Goal: Task Accomplishment & Management: Manage account settings

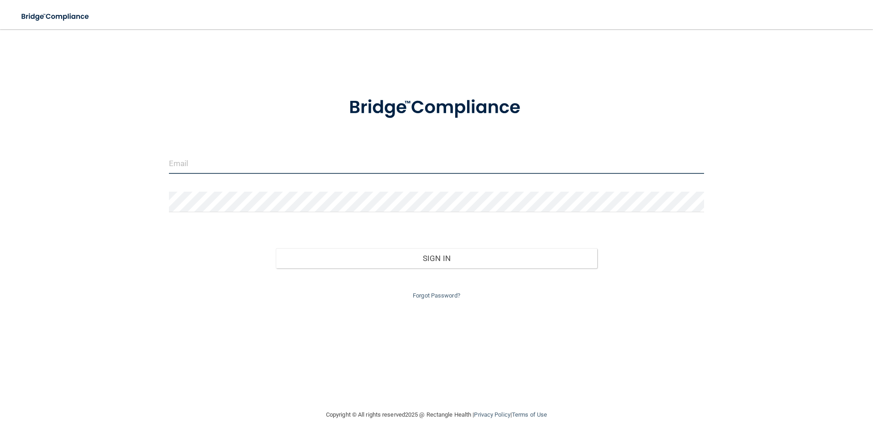
click at [188, 166] on input "email" at bounding box center [436, 163] width 535 height 21
type input "[PERSON_NAME][EMAIL_ADDRESS][DOMAIN_NAME]"
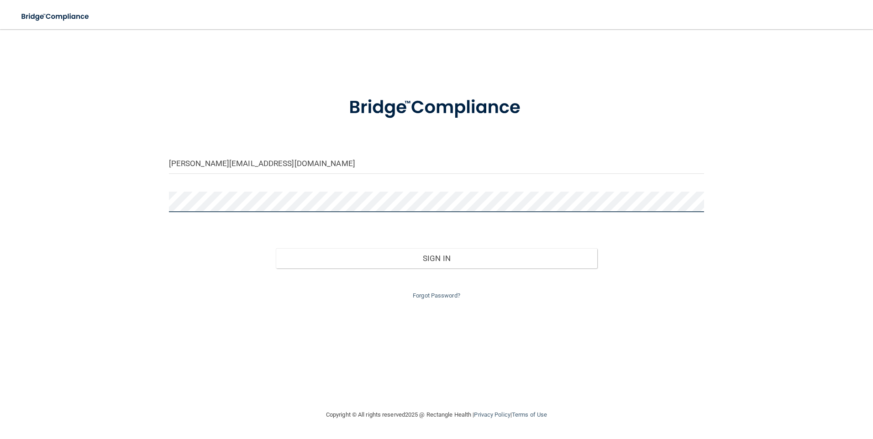
click at [276, 248] on button "Sign In" at bounding box center [436, 258] width 321 height 20
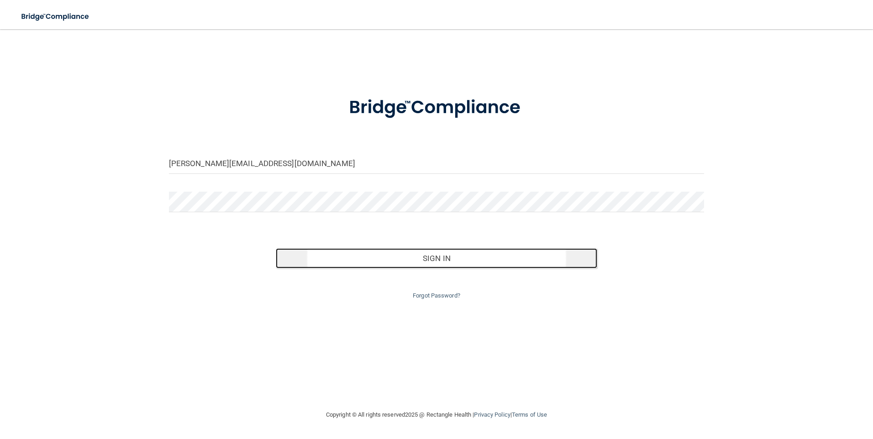
click at [436, 264] on button "Sign In" at bounding box center [436, 258] width 321 height 20
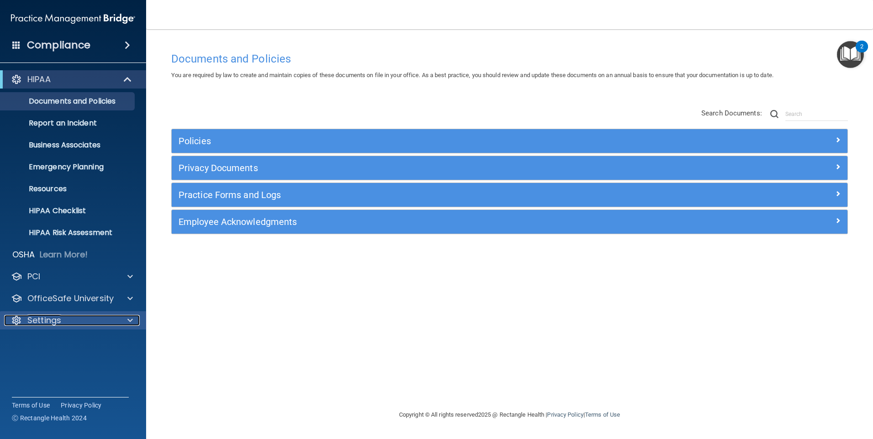
click at [125, 321] on div at bounding box center [128, 320] width 23 height 11
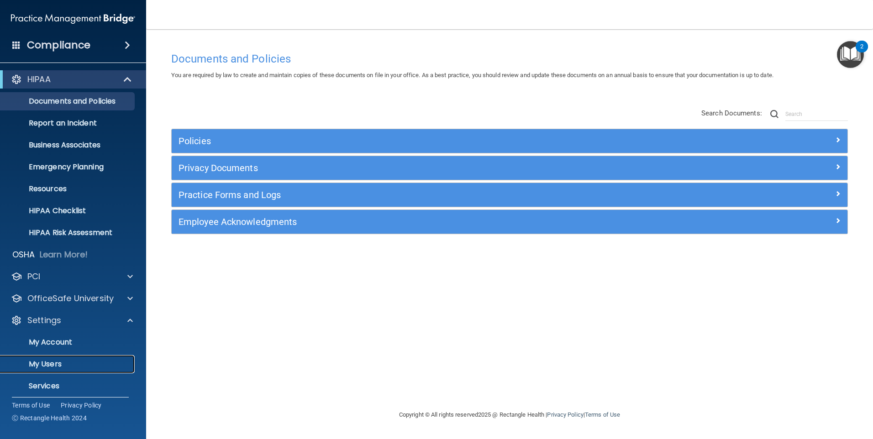
click at [94, 362] on p "My Users" at bounding box center [68, 364] width 125 height 9
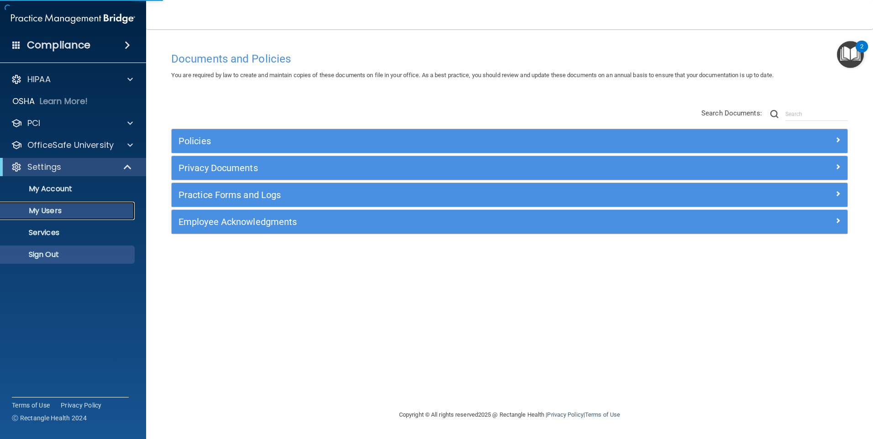
select select "20"
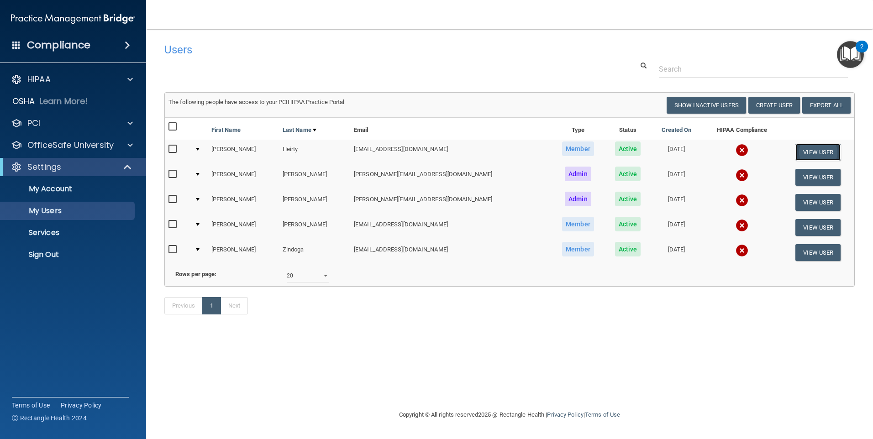
click at [811, 157] on button "View User" at bounding box center [817, 152] width 45 height 17
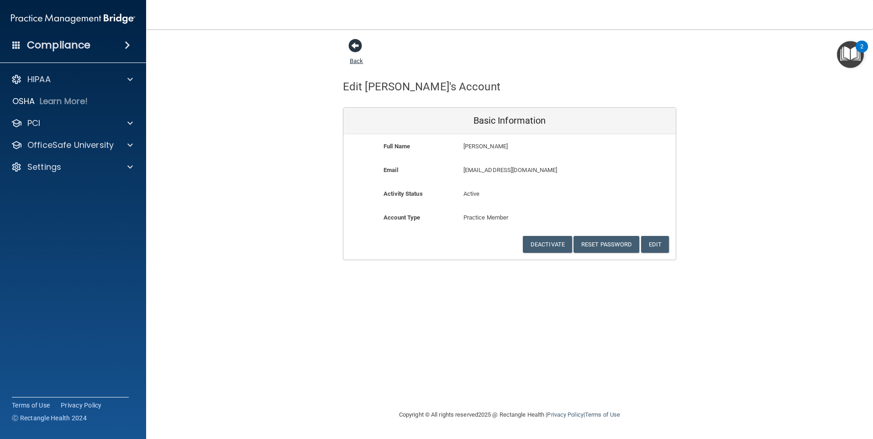
click at [354, 47] on span at bounding box center [355, 46] width 14 height 14
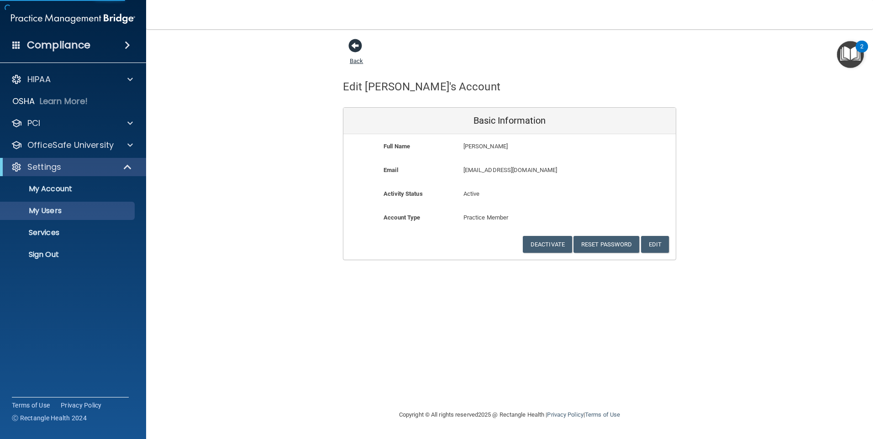
select select "20"
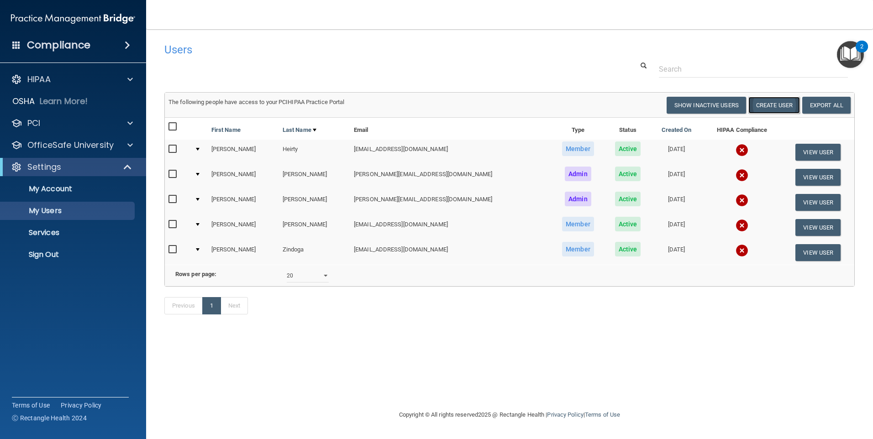
click at [768, 103] on button "Create User" at bounding box center [774, 105] width 52 height 17
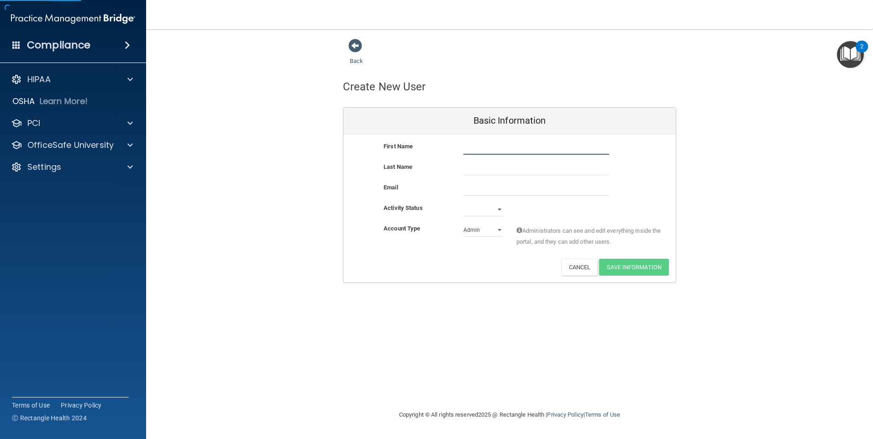
click at [471, 146] on input "text" at bounding box center [536, 148] width 146 height 14
type input "[PERSON_NAME]"
click at [473, 183] on input "email" at bounding box center [536, 189] width 146 height 14
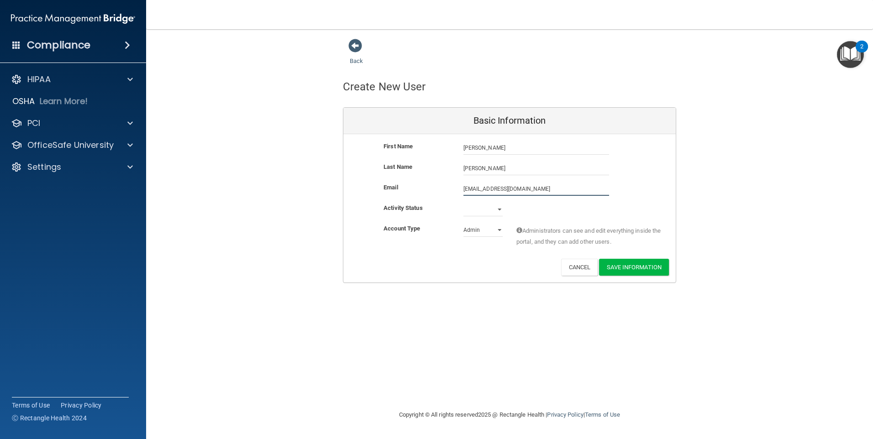
type input "[EMAIL_ADDRESS][DOMAIN_NAME]"
click at [498, 210] on select "Active Inactive" at bounding box center [482, 211] width 39 height 14
select select "active"
click at [463, 203] on select "Active Inactive" at bounding box center [482, 210] width 39 height 14
click at [491, 231] on select "Admin Member" at bounding box center [482, 230] width 39 height 14
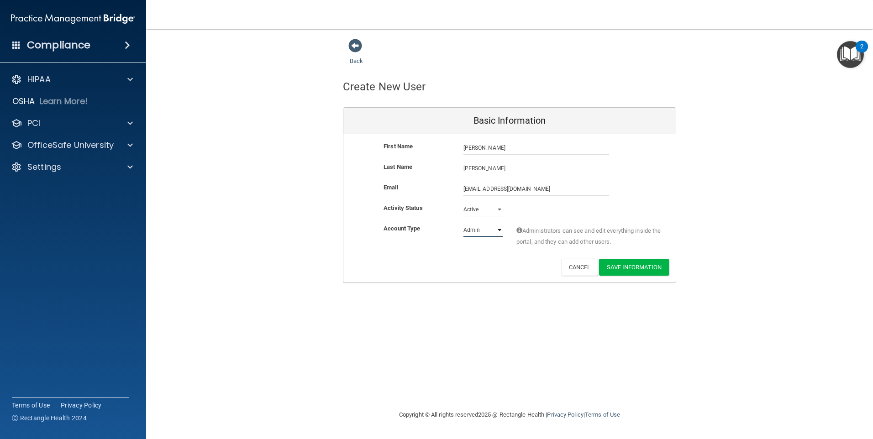
select select "practice_member"
click at [463, 223] on select "Admin Member" at bounding box center [482, 230] width 39 height 14
click at [617, 268] on button "Save Information" at bounding box center [634, 267] width 70 height 17
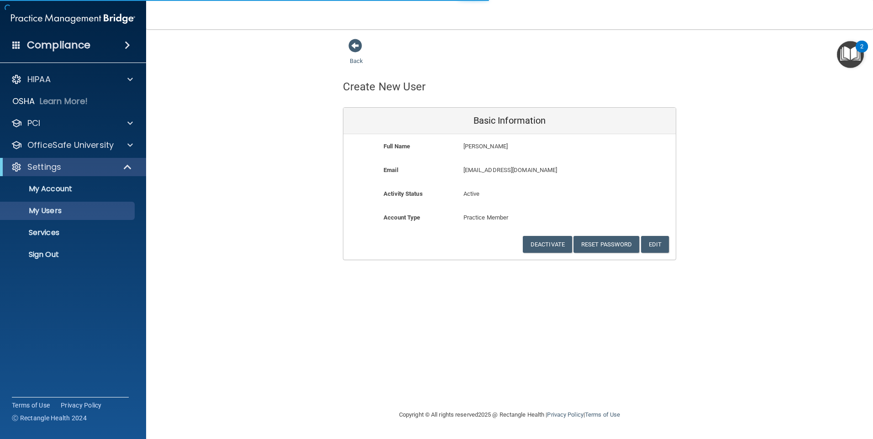
select select "20"
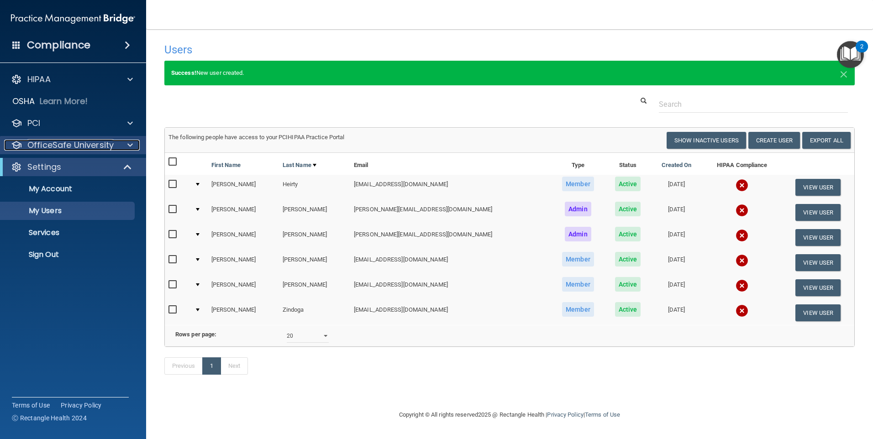
click at [126, 144] on div at bounding box center [128, 145] width 23 height 11
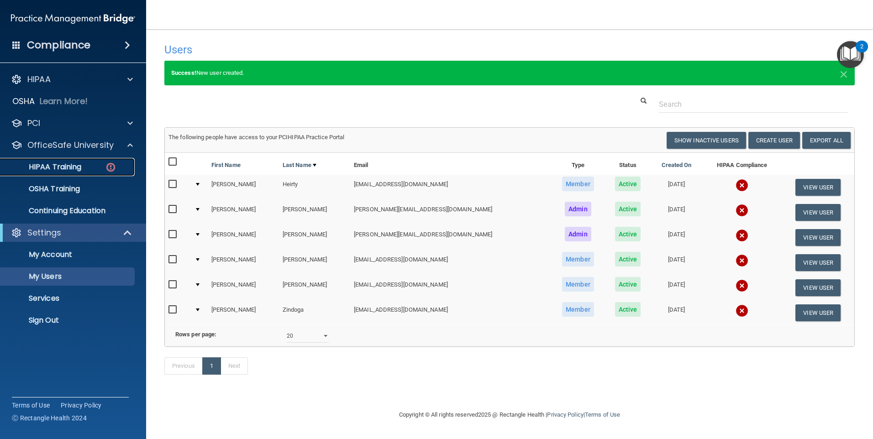
click at [91, 168] on div "HIPAA Training" at bounding box center [68, 166] width 125 height 9
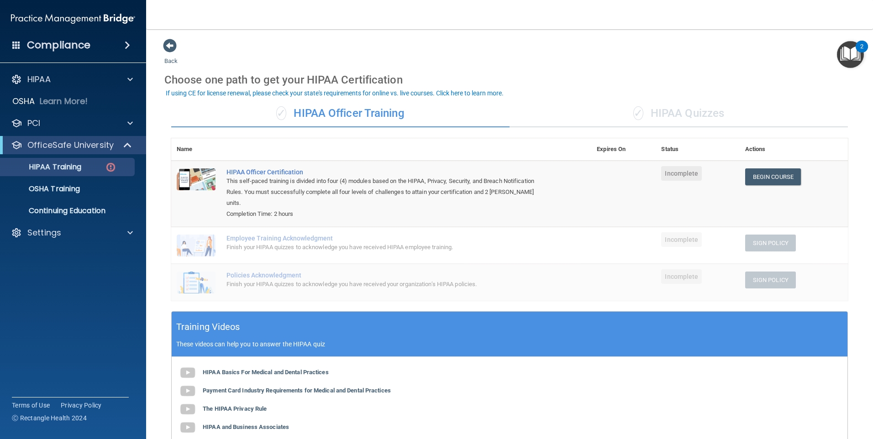
click at [669, 115] on div "✓ HIPAA Quizzes" at bounding box center [678, 113] width 338 height 27
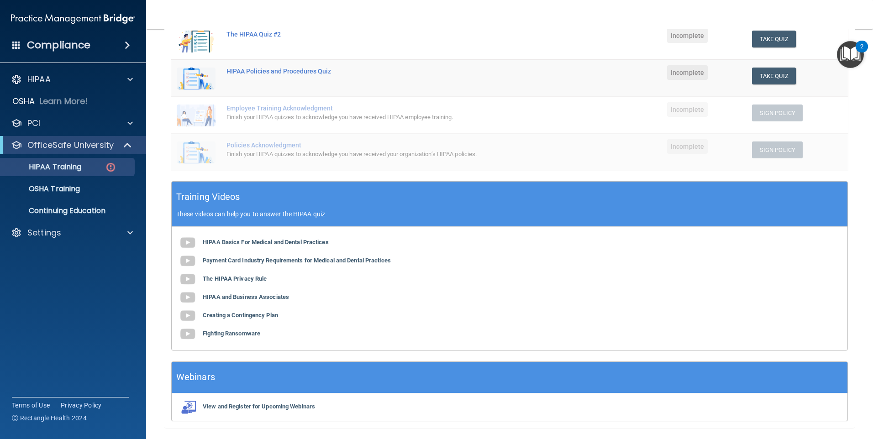
scroll to position [200, 0]
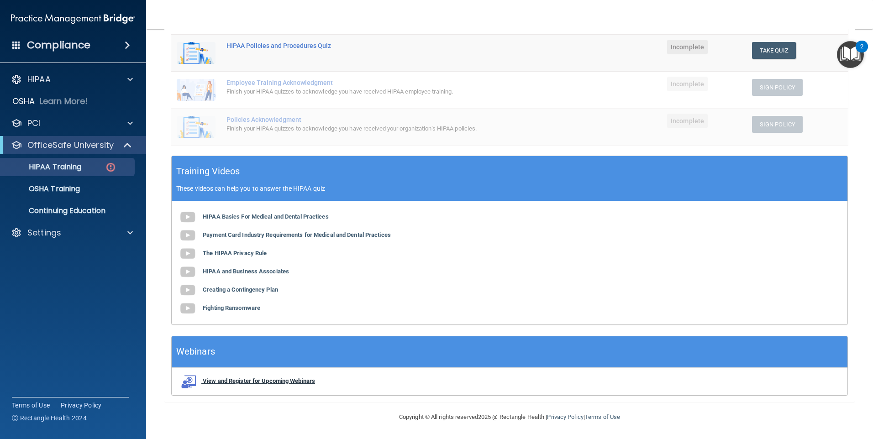
click at [283, 382] on b "View and Register for Upcoming Webinars" at bounding box center [259, 380] width 112 height 7
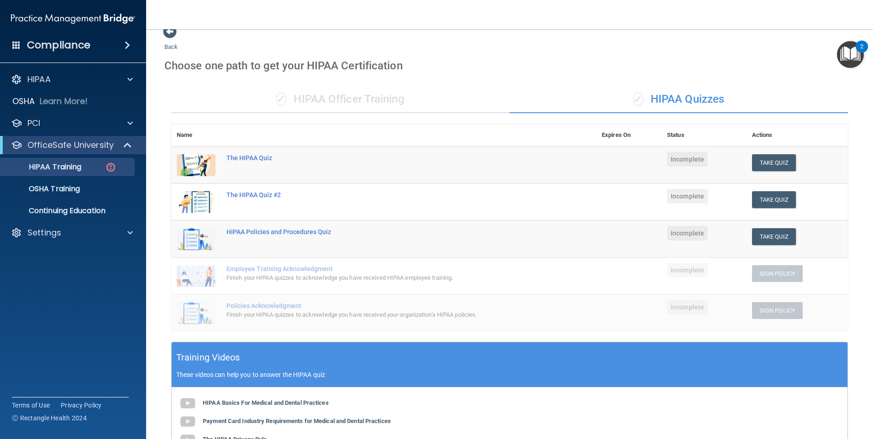
scroll to position [0, 0]
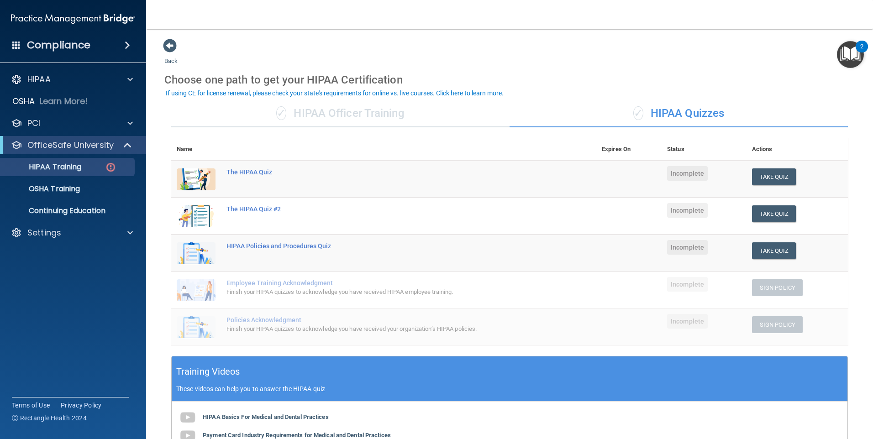
click at [380, 114] on div "✓ HIPAA Officer Training" at bounding box center [340, 113] width 338 height 27
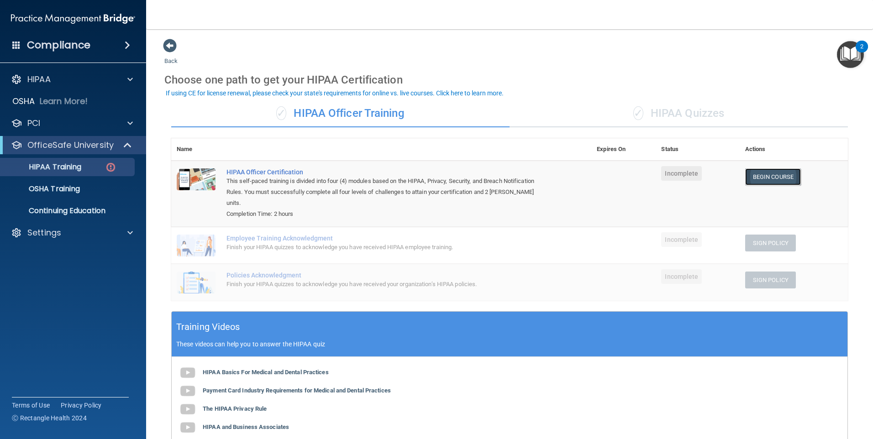
click at [747, 172] on link "Begin Course" at bounding box center [773, 176] width 56 height 17
